Goal: Transaction & Acquisition: Register for event/course

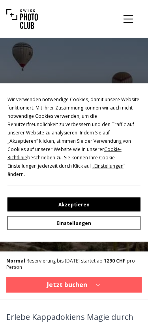
click at [76, 202] on button "Akzeptieren" at bounding box center [75, 205] width 134 height 14
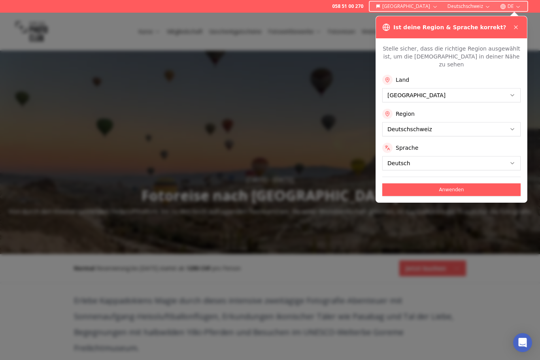
click at [148, 184] on button "Anwenden" at bounding box center [451, 190] width 138 height 13
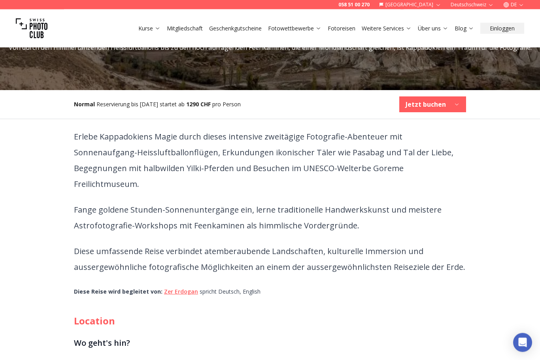
scroll to position [164, 0]
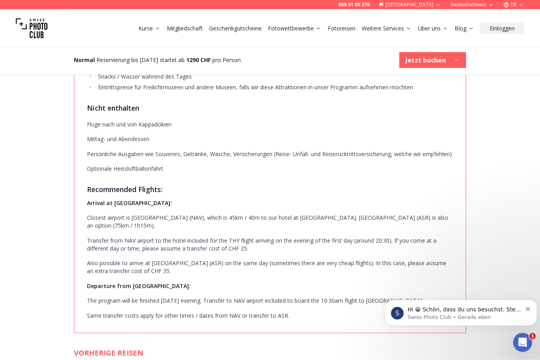
scroll to position [1633, 0]
click at [148, 279] on div "058 51 00 270 Schweiz Deutschschweiz DE Kurse Mitgliedschaft Geschenkgutscheine…" at bounding box center [270, 4] width 540 height 3198
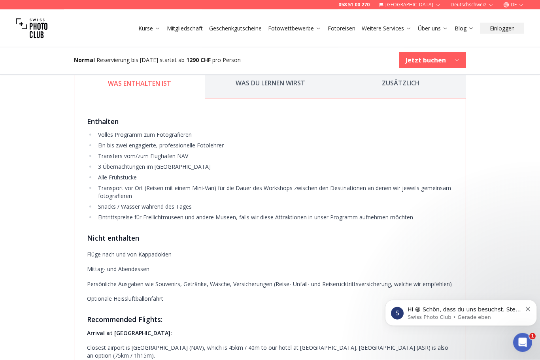
scroll to position [1539, 0]
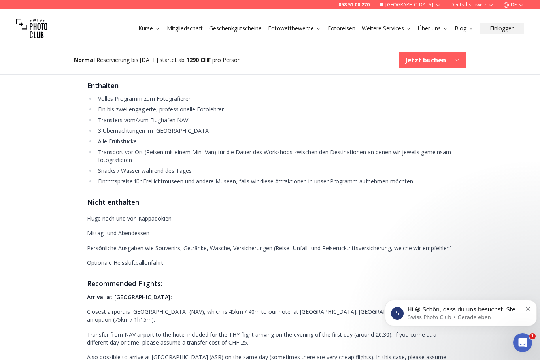
click at [89, 322] on p "Closest airport is [GEOGRAPHIC_DATA] (NAV), which is 45km / 40m to our hotel at…" at bounding box center [270, 316] width 366 height 16
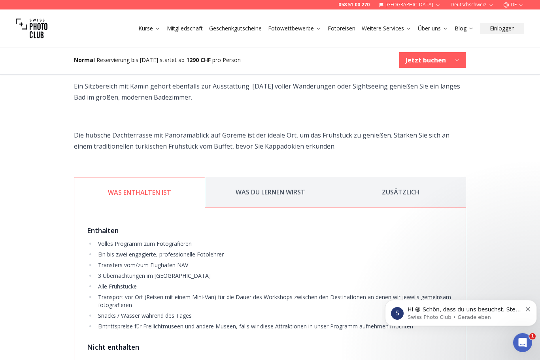
scroll to position [1390, 0]
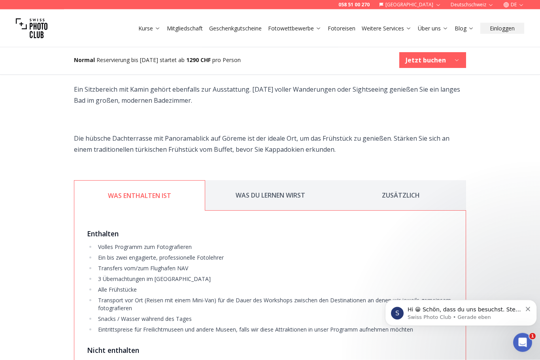
click at [148, 192] on button "WAS DU LERNEN WIRST" at bounding box center [270, 196] width 131 height 30
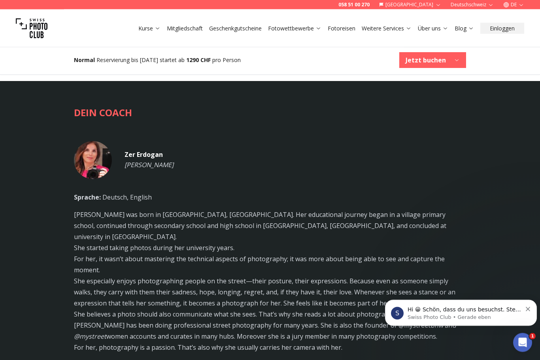
scroll to position [2008, 0]
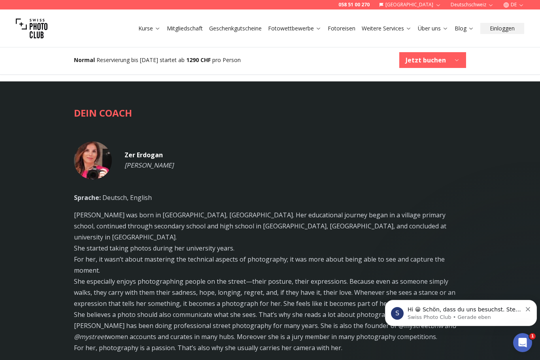
click at [148, 28] on link "Fotoreisen" at bounding box center [342, 29] width 28 height 8
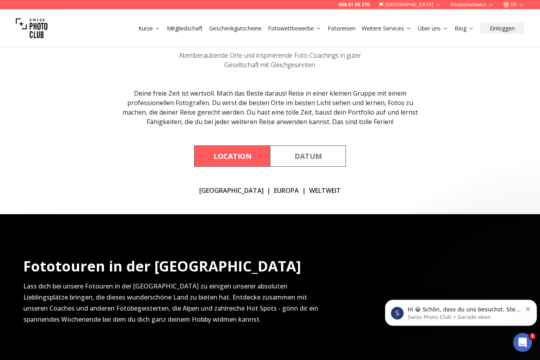
scroll to position [49, 0]
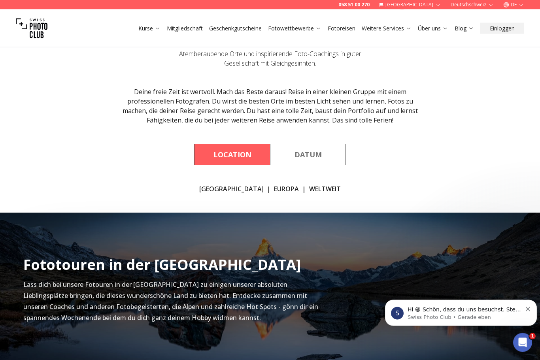
click at [148, 187] on link "EUROPA" at bounding box center [286, 189] width 25 height 9
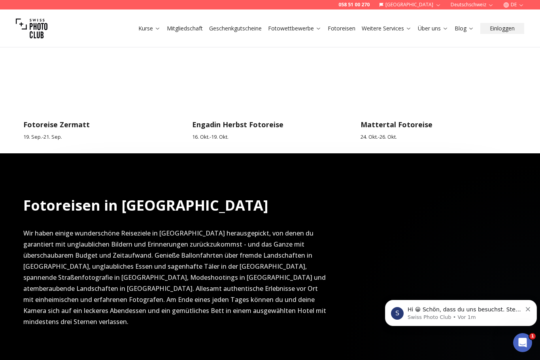
scroll to position [401, 0]
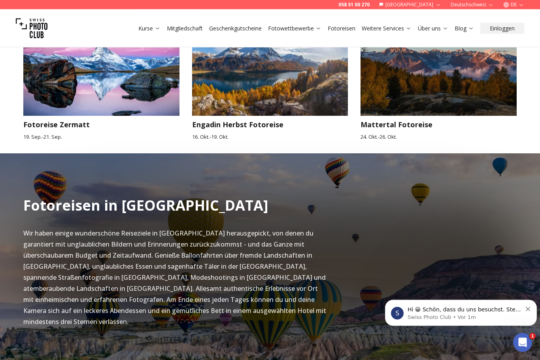
click at [148, 31] on link "Fotoreisen" at bounding box center [342, 29] width 28 height 8
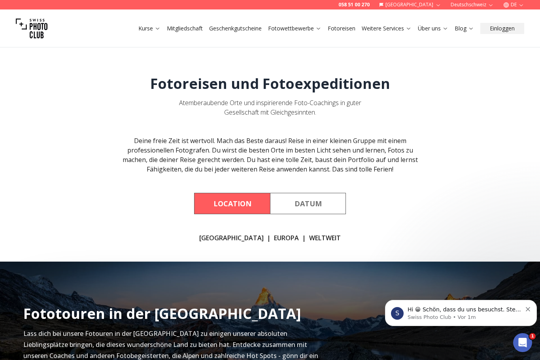
click at [148, 242] on link "[GEOGRAPHIC_DATA]" at bounding box center [231, 237] width 64 height 9
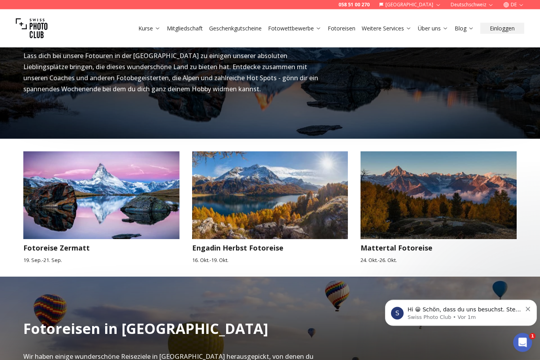
scroll to position [281, 0]
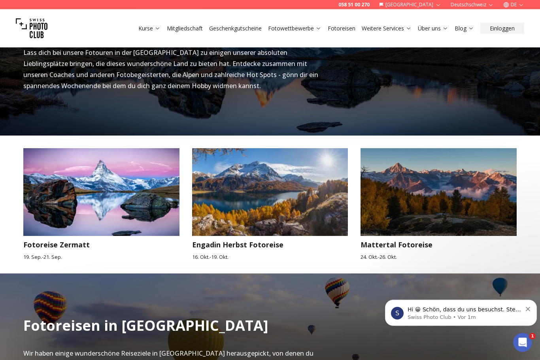
click at [148, 203] on img at bounding box center [270, 192] width 172 height 97
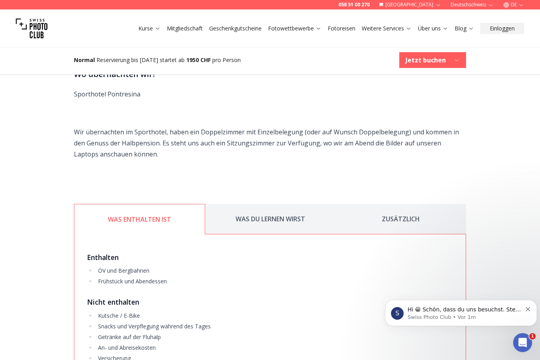
scroll to position [898, 0]
click at [148, 25] on link "Fotoreisen" at bounding box center [342, 29] width 28 height 8
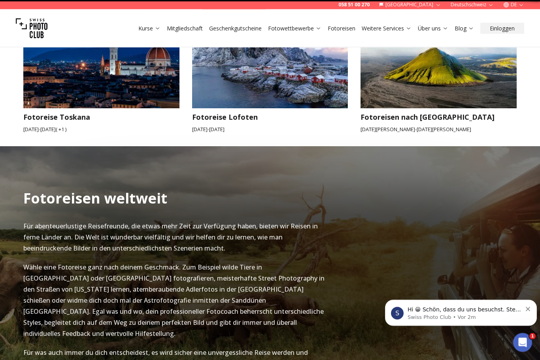
click at [148, 325] on html "058 51 00 270 Schweiz Deutschschweiz DE Kurse Mitgliedschaft Geschenkgutscheine…" at bounding box center [270, 349] width 540 height 2494
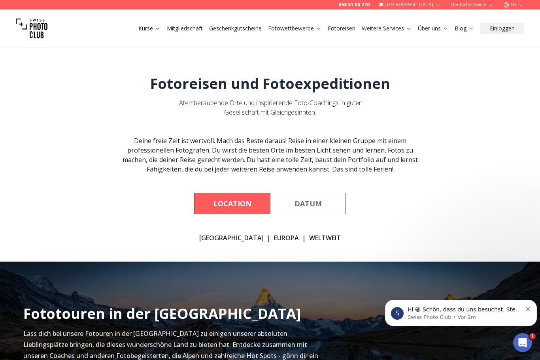
click at [148, 242] on link "WELTWEIT" at bounding box center [325, 237] width 32 height 9
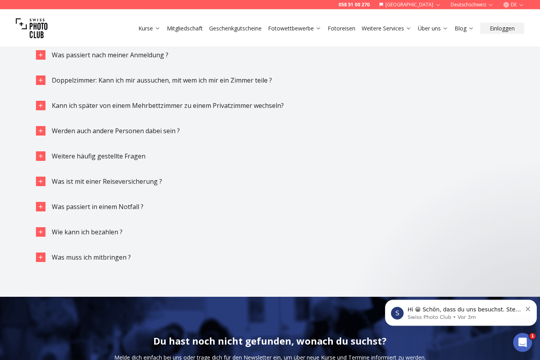
scroll to position [1853, 0]
click at [42, 126] on div "button" at bounding box center [40, 130] width 9 height 9
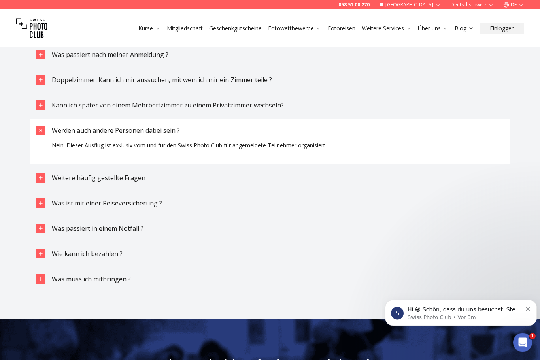
scroll to position [1854, 0]
click at [42, 126] on div "button" at bounding box center [40, 130] width 9 height 9
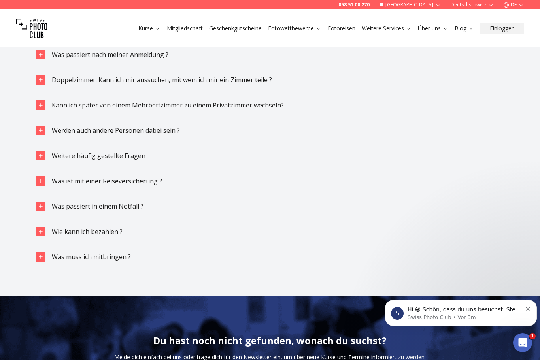
click at [45, 126] on div "button" at bounding box center [40, 130] width 9 height 9
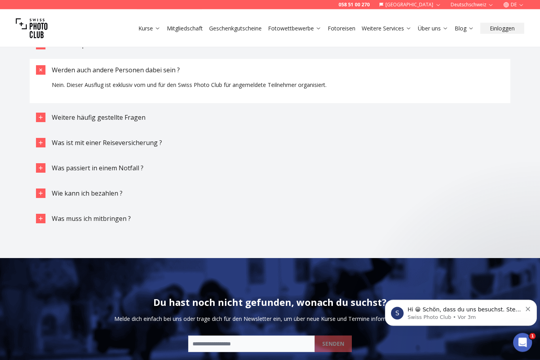
scroll to position [1919, 0]
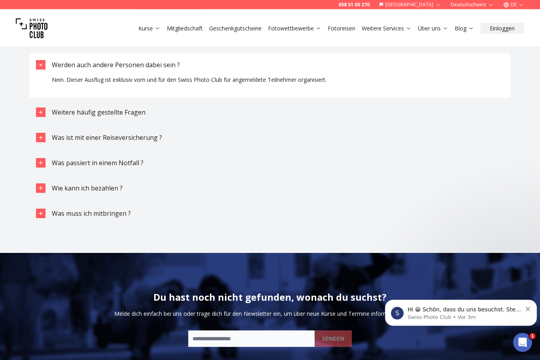
click at [38, 160] on icon "button" at bounding box center [41, 163] width 6 height 6
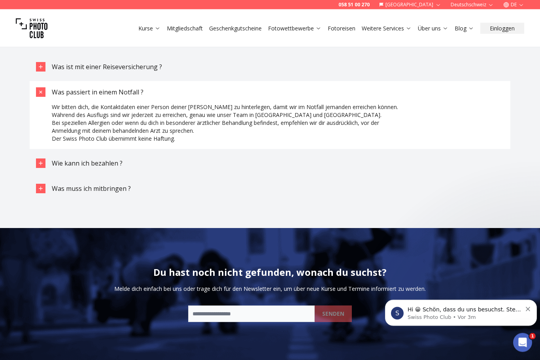
scroll to position [1994, 0]
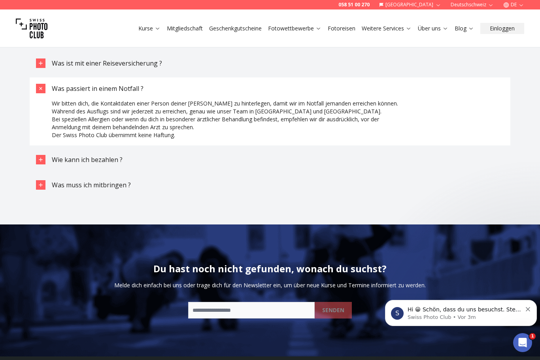
click at [42, 157] on icon "button" at bounding box center [41, 160] width 6 height 6
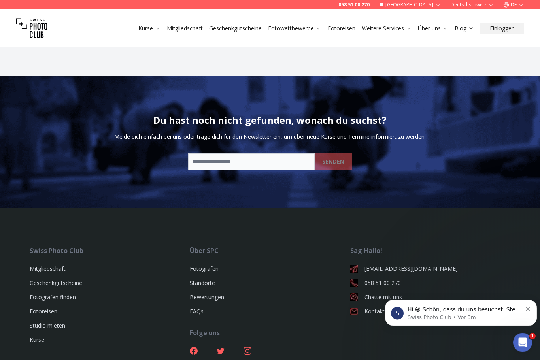
scroll to position [2306, 0]
